Goal: Book appointment/travel/reservation

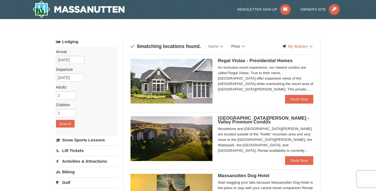
click at [243, 47] on link "Price" at bounding box center [238, 46] width 22 height 11
click at [247, 55] on link "Price (Low to High)" at bounding box center [249, 57] width 44 height 7
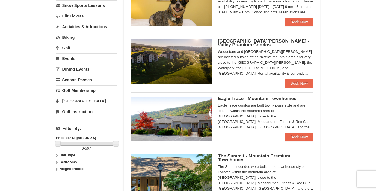
scroll to position [137, 0]
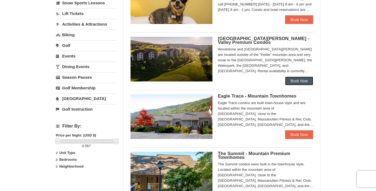
click at [303, 79] on link "Book Now" at bounding box center [299, 81] width 28 height 9
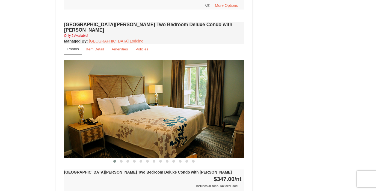
scroll to position [697, 0]
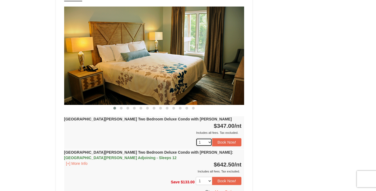
click at [209, 138] on select "1 2" at bounding box center [204, 142] width 16 height 8
click at [234, 138] on button "Book Now!" at bounding box center [226, 142] width 29 height 8
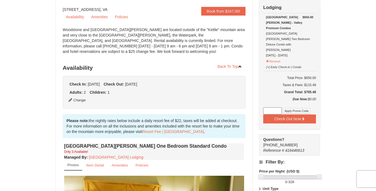
scroll to position [0, 0]
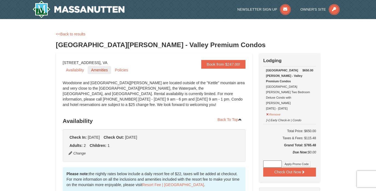
click at [102, 71] on link "Amenities" at bounding box center [99, 70] width 23 height 8
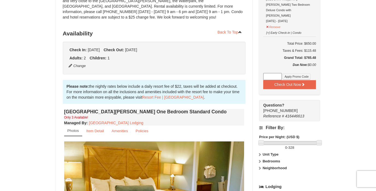
scroll to position [88, 0]
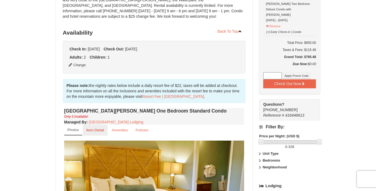
click at [98, 132] on link "Item Detail" at bounding box center [95, 130] width 25 height 11
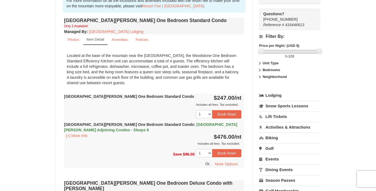
scroll to position [0, 0]
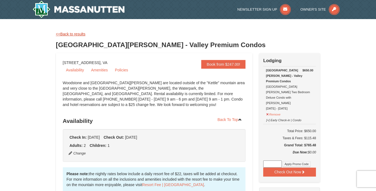
click at [66, 33] on link "<<Back to results" at bounding box center [70, 34] width 29 height 4
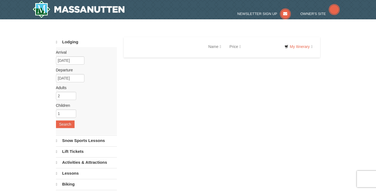
select select "10"
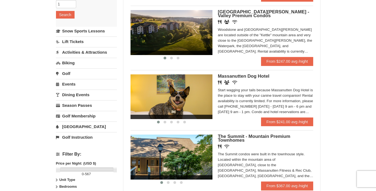
scroll to position [81, 0]
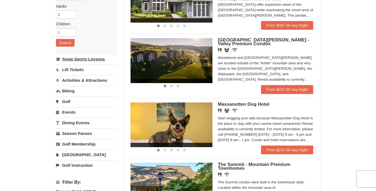
click at [87, 61] on link "Snow Sports Lessons" at bounding box center [86, 59] width 61 height 10
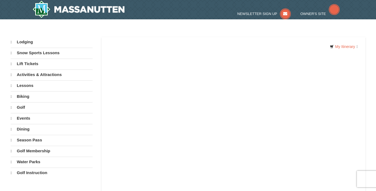
select select "10"
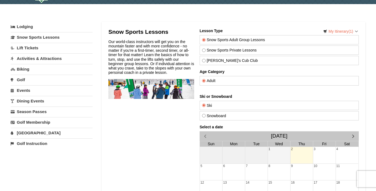
scroll to position [84, 0]
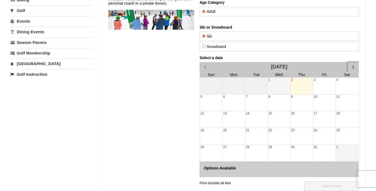
click at [352, 66] on span "button" at bounding box center [353, 67] width 6 height 6
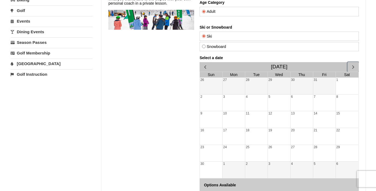
click at [352, 66] on span "button" at bounding box center [353, 67] width 6 height 6
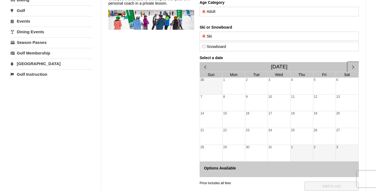
click at [352, 66] on span "button" at bounding box center [353, 67] width 6 height 6
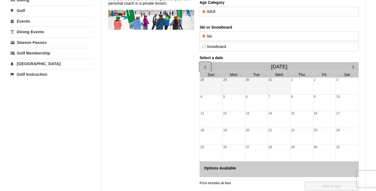
click at [204, 68] on span "button" at bounding box center [205, 67] width 6 height 6
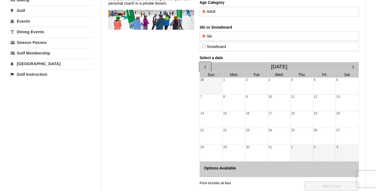
click at [235, 151] on div "29" at bounding box center [233, 153] width 22 height 17
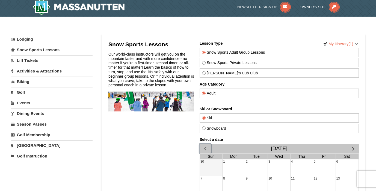
scroll to position [0, 0]
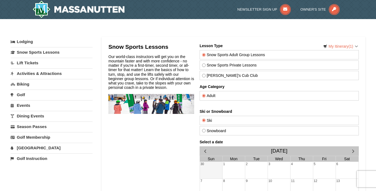
click at [209, 129] on label "Snowboard" at bounding box center [279, 131] width 154 height 4
click at [205, 129] on input "Snowboard" at bounding box center [204, 131] width 4 height 4
radio input "true"
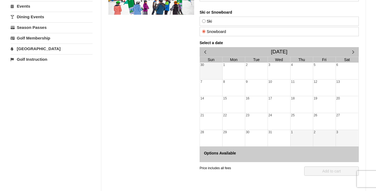
scroll to position [101, 0]
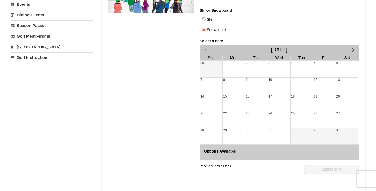
click at [233, 135] on div "29" at bounding box center [233, 136] width 22 height 17
click at [206, 132] on div "28" at bounding box center [210, 136] width 22 height 17
click at [353, 49] on span "button" at bounding box center [353, 50] width 6 height 6
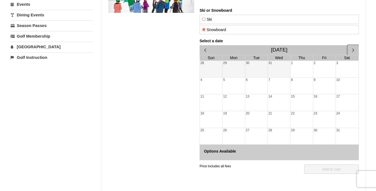
click at [353, 49] on span "button" at bounding box center [353, 50] width 6 height 6
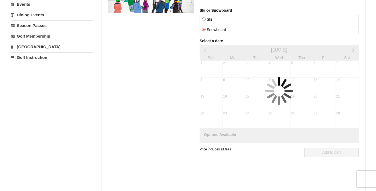
click at [353, 49] on div at bounding box center [278, 91] width 159 height 105
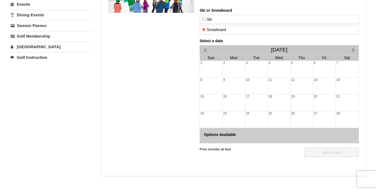
scroll to position [0, 0]
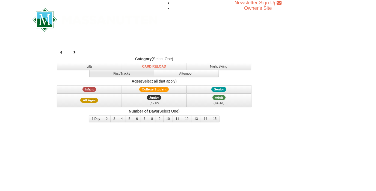
select select "10"
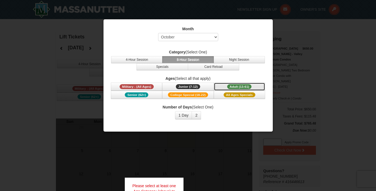
click at [245, 87] on span "Adult (13-61)" at bounding box center [239, 86] width 25 height 5
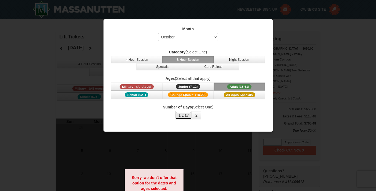
click at [186, 119] on button "1 Day" at bounding box center [183, 115] width 17 height 8
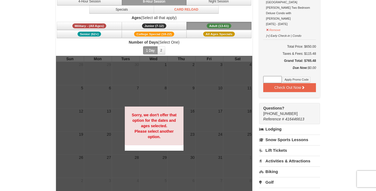
scroll to position [65, 0]
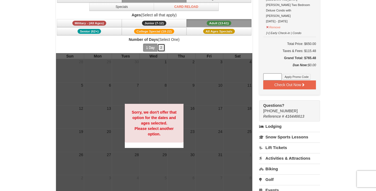
click at [160, 48] on button "2" at bounding box center [161, 48] width 8 height 8
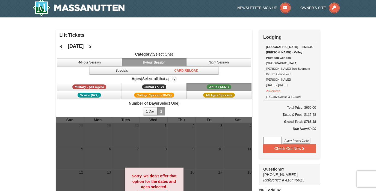
scroll to position [0, 0]
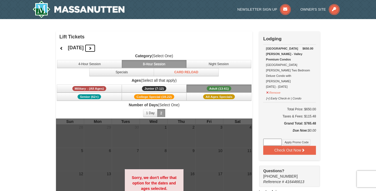
click at [92, 49] on icon at bounding box center [90, 48] width 4 height 4
click at [95, 49] on button at bounding box center [90, 48] width 11 height 8
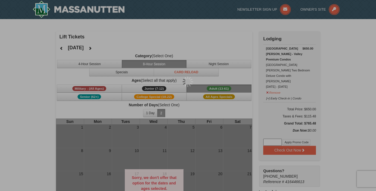
click at [109, 49] on div at bounding box center [188, 95] width 376 height 191
